Goal: Information Seeking & Learning: Learn about a topic

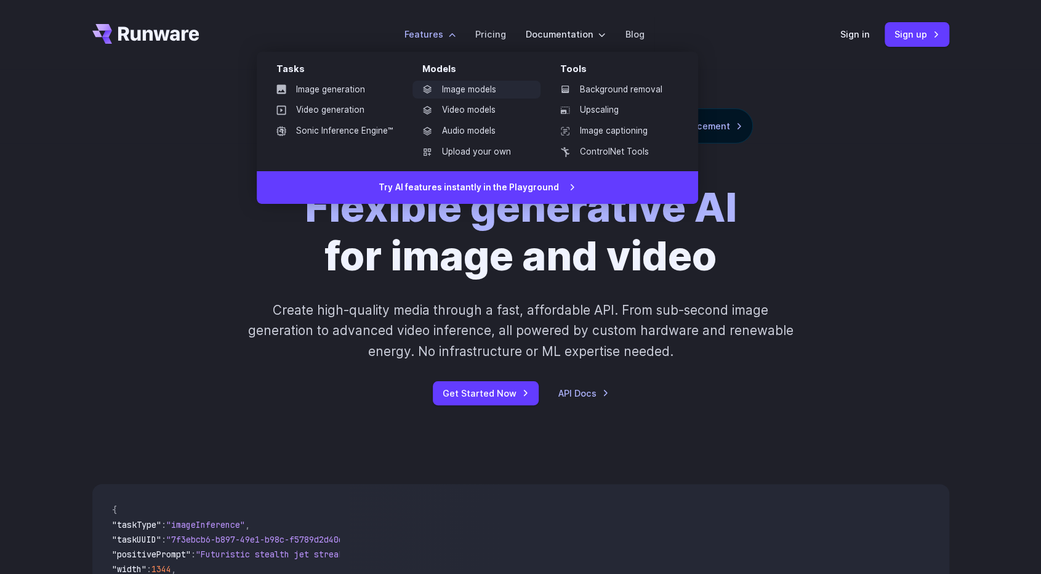
click at [458, 86] on link "Image models" at bounding box center [477, 90] width 128 height 18
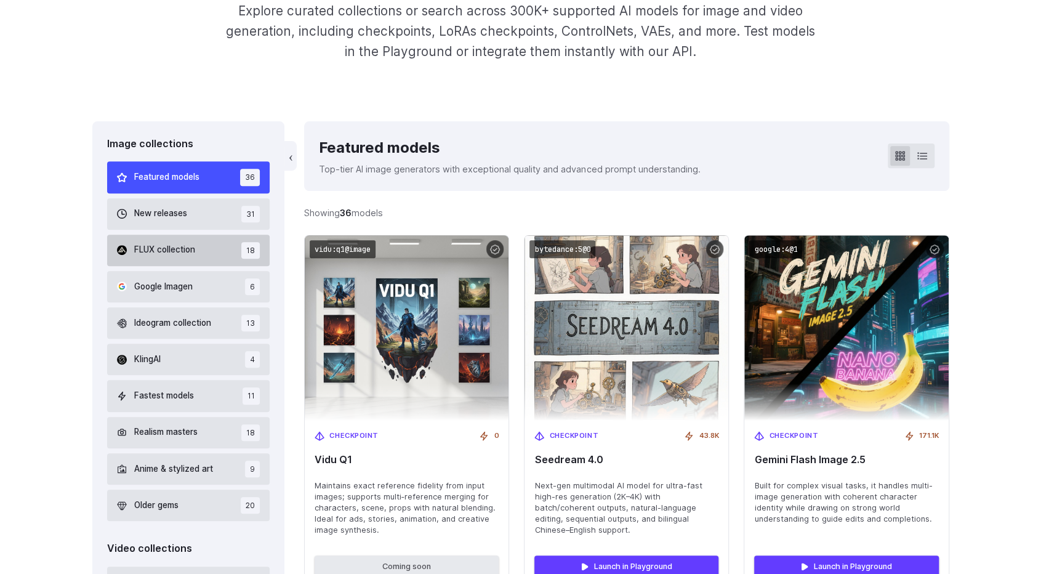
scroll to position [246, 0]
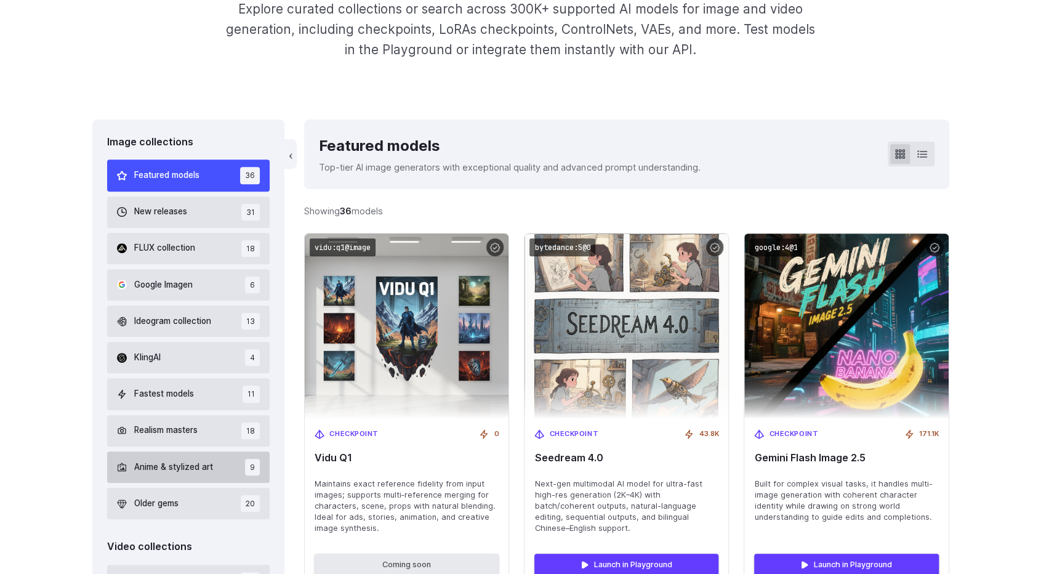
click at [182, 472] on span "Anime & stylized art" at bounding box center [173, 468] width 79 height 14
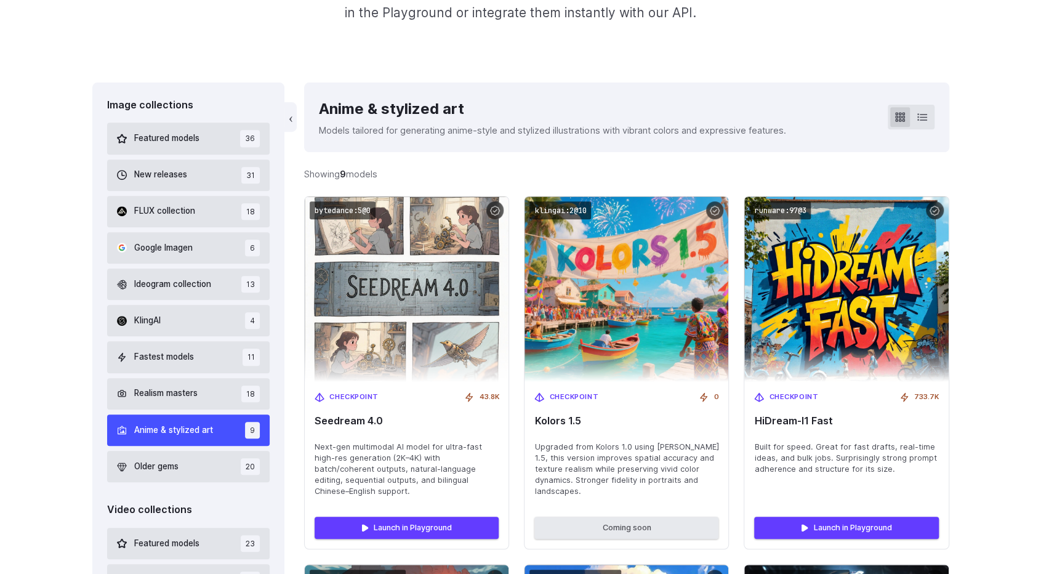
scroll to position [287, 0]
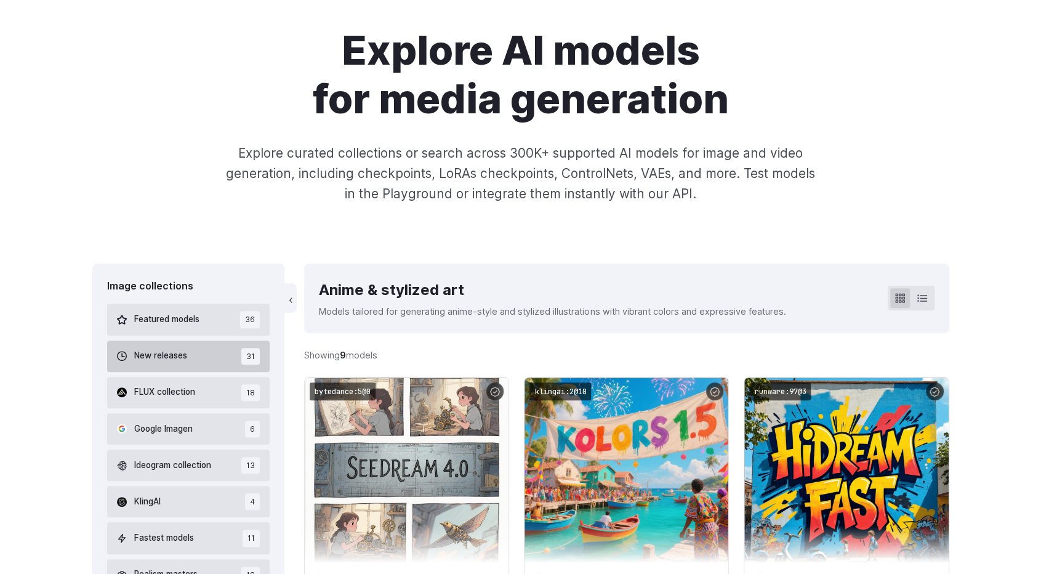
click at [199, 360] on button "New releases 31" at bounding box center [188, 356] width 163 height 31
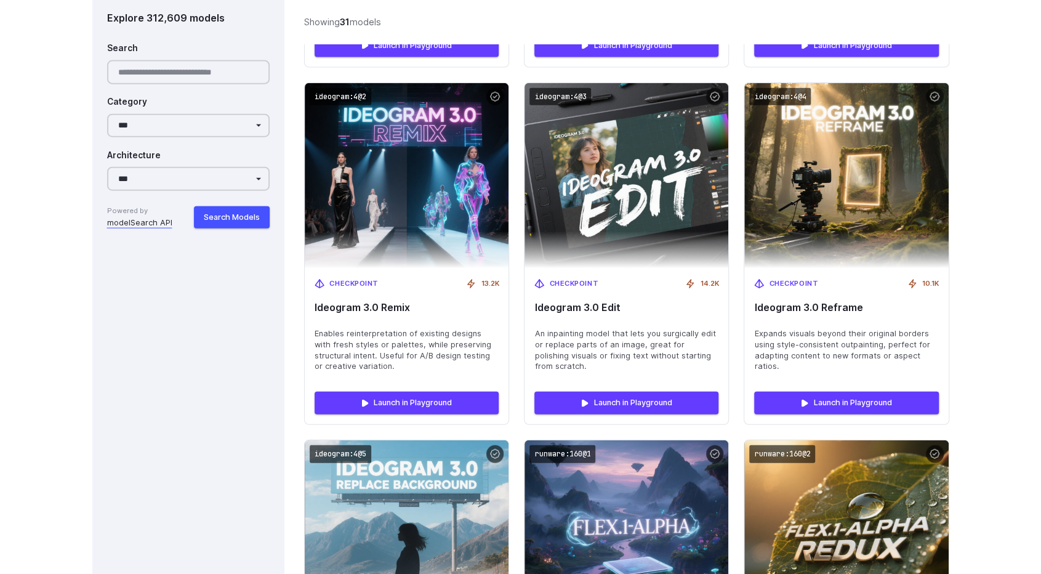
scroll to position [2258, 0]
